Goal: Obtain resource: Download file/media

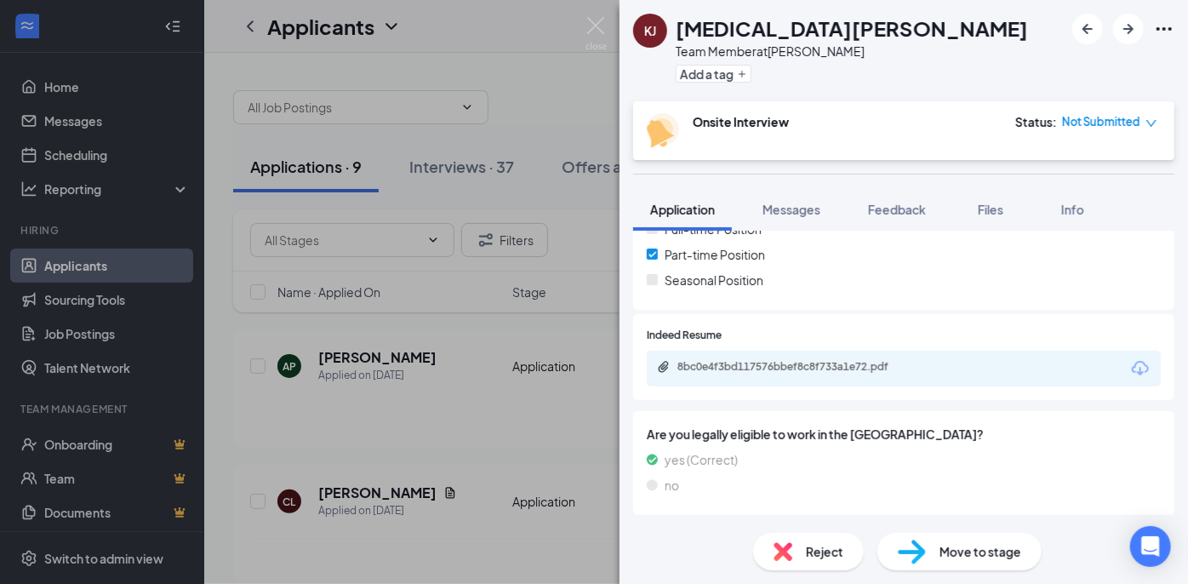
scroll to position [457, 0]
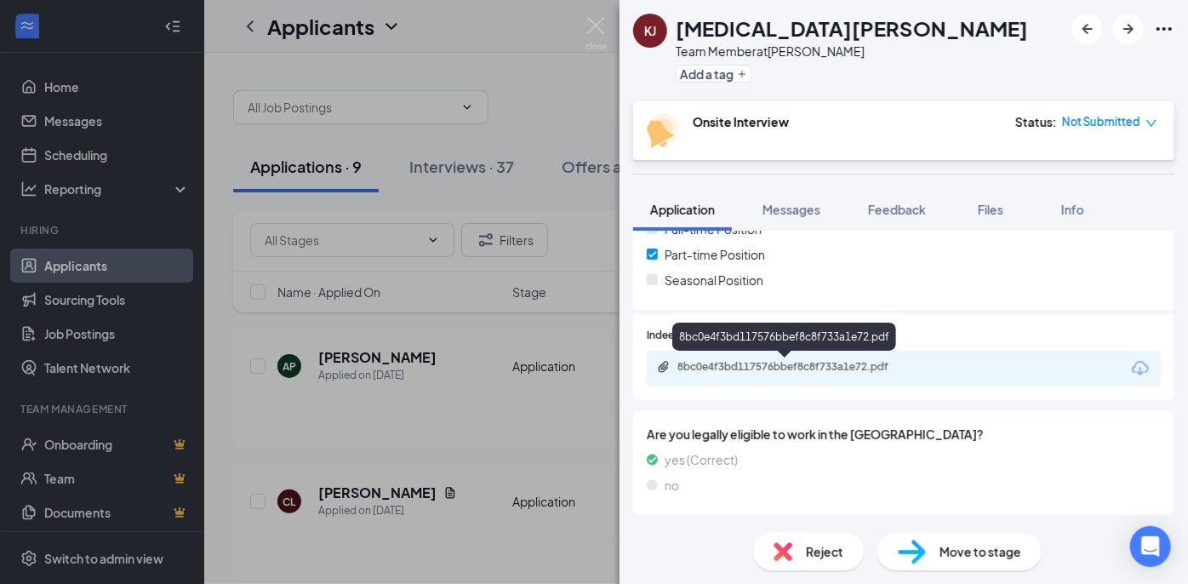
click at [789, 366] on div "8bc0e4f3bd117576bbef8c8f733a1e72.pdf" at bounding box center [796, 367] width 238 height 14
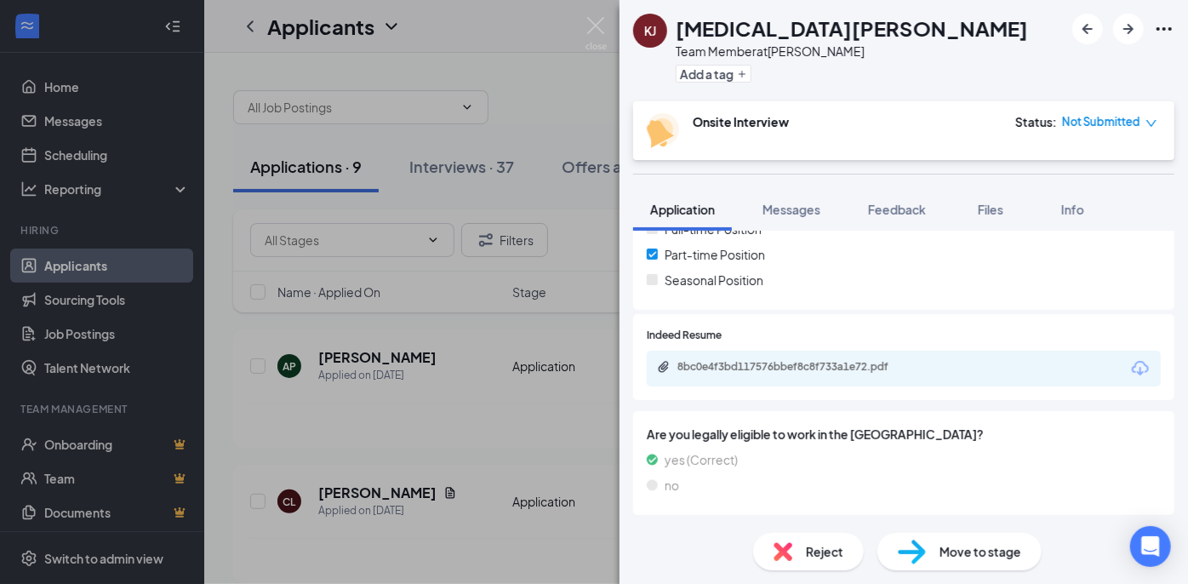
scroll to position [451, 0]
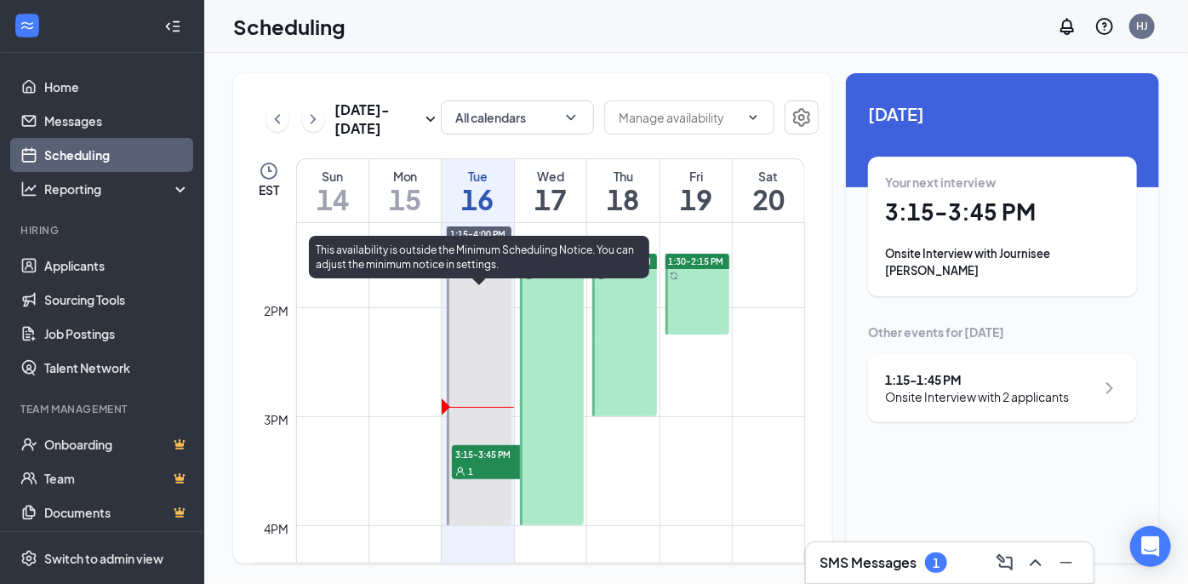
scroll to position [1532, 0]
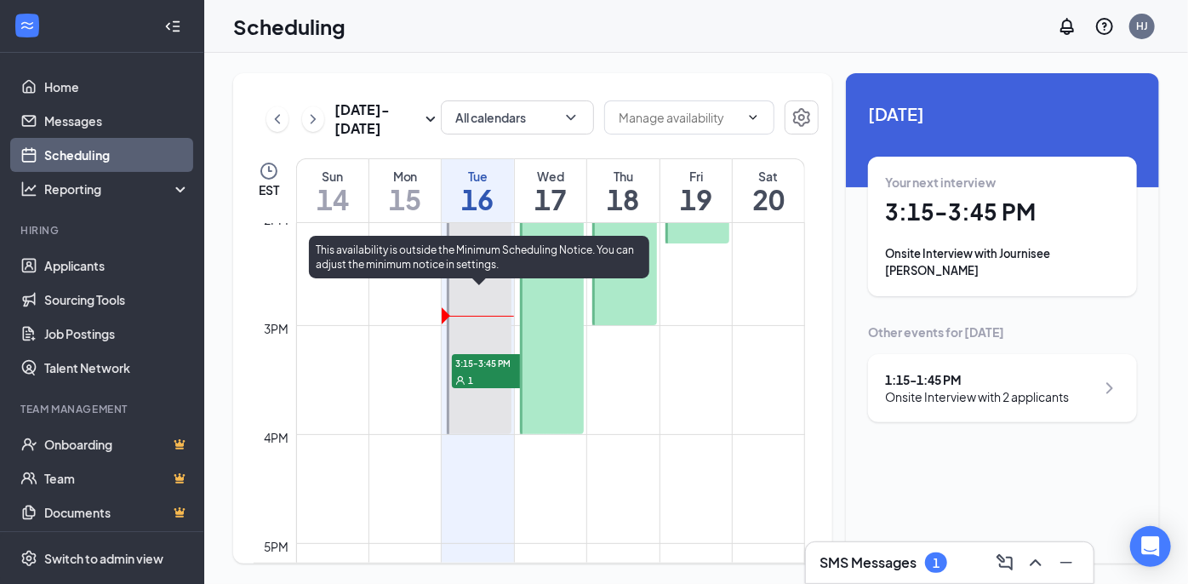
click at [467, 361] on span "3:15-3:45 PM" at bounding box center [494, 362] width 85 height 17
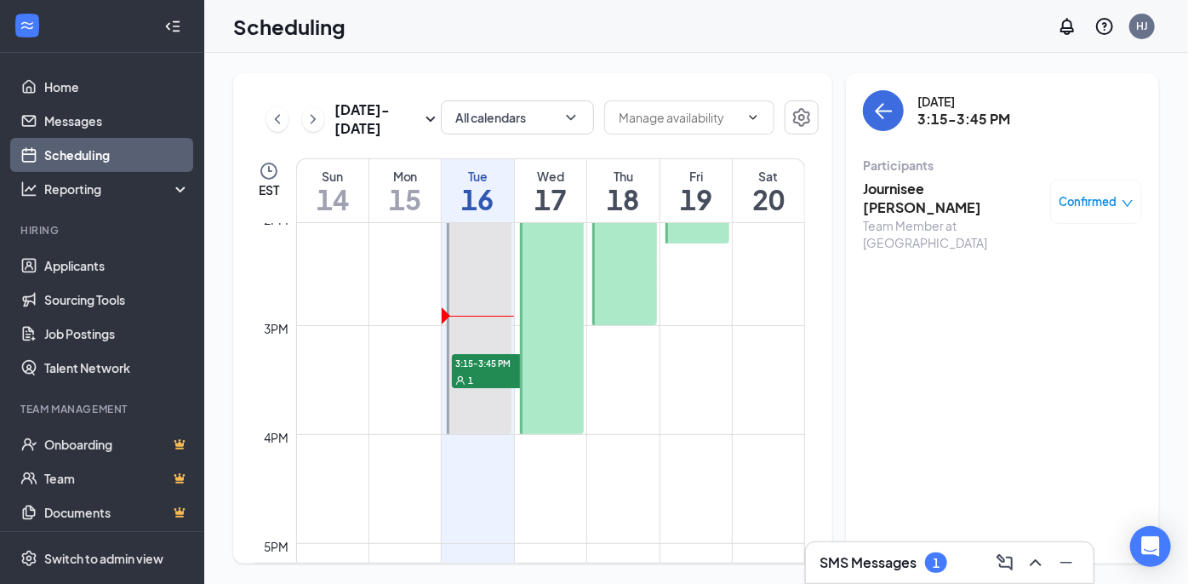
click at [941, 189] on h3 "Journisee Deberry" at bounding box center [952, 198] width 179 height 37
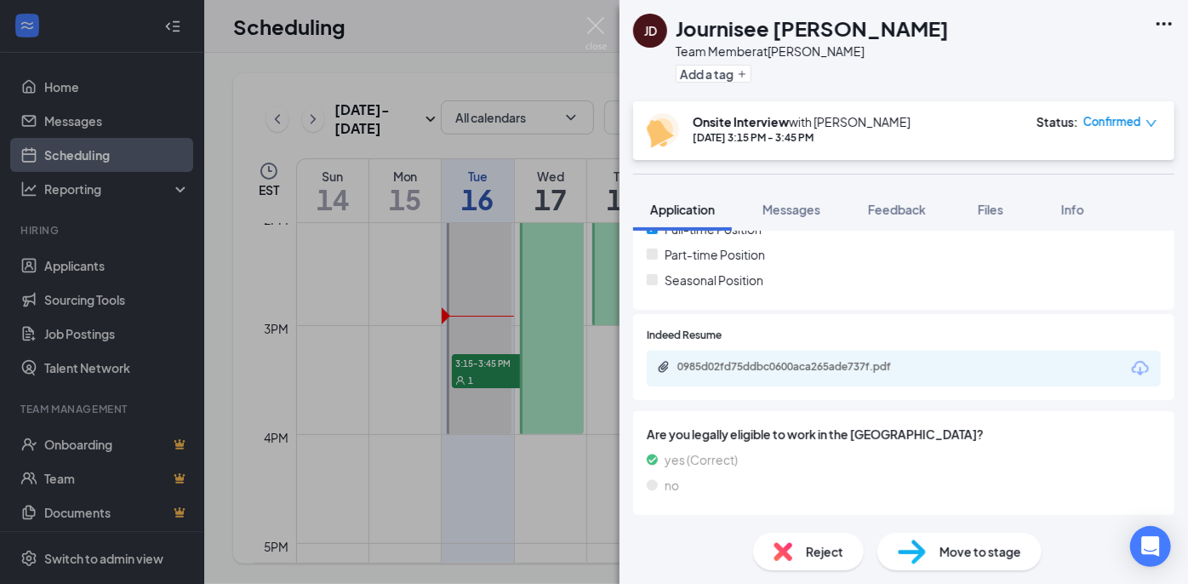
scroll to position [457, 0]
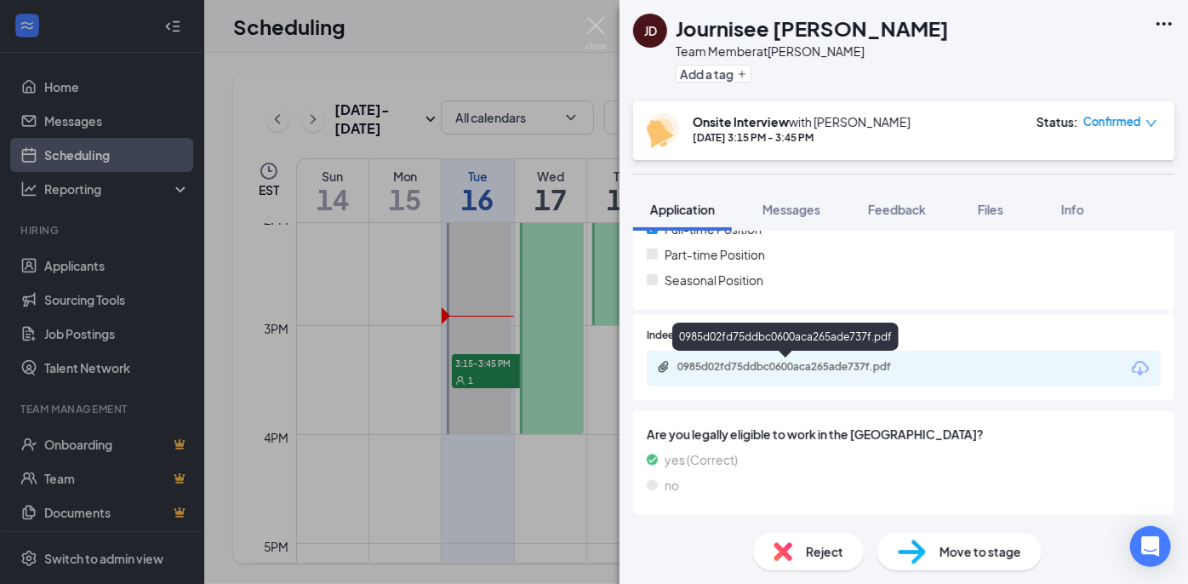
click at [775, 369] on div "0985d02fd75ddbc0600aca265ade737f.pdf" at bounding box center [796, 367] width 238 height 14
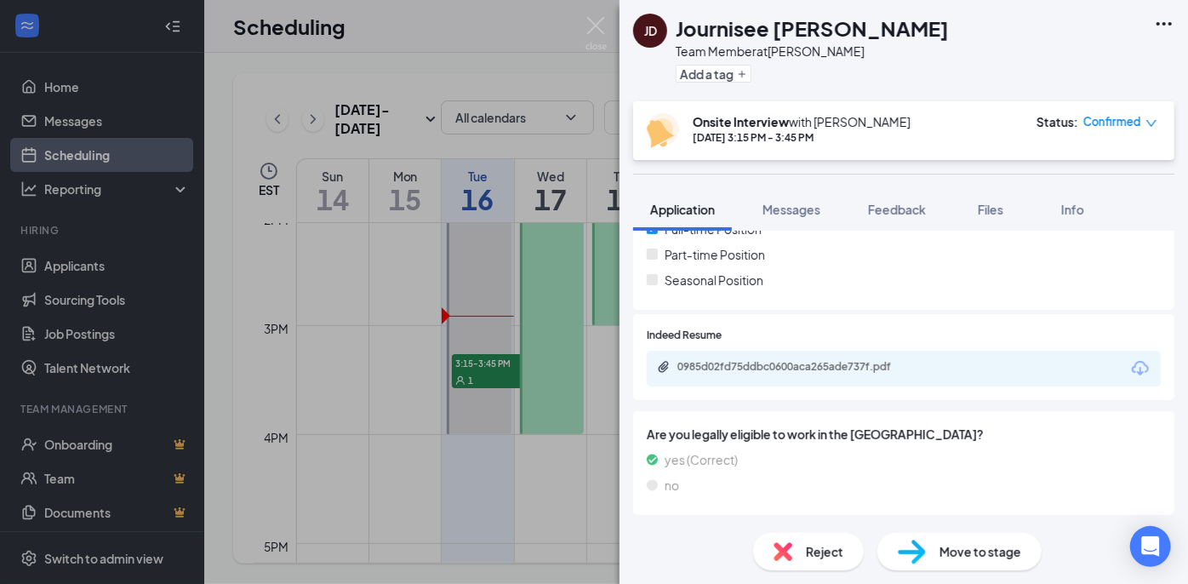
scroll to position [451, 0]
